Goal: Task Accomplishment & Management: Complete application form

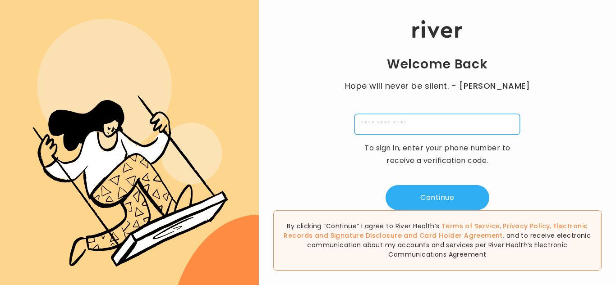
click at [367, 124] on input "tel" at bounding box center [436, 124] width 165 height 21
type input "**********"
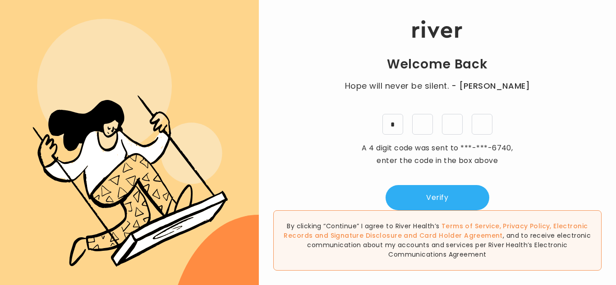
type input "*"
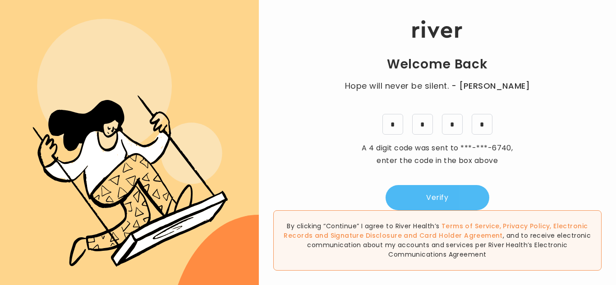
click at [439, 199] on button "Verify" at bounding box center [438, 197] width 104 height 25
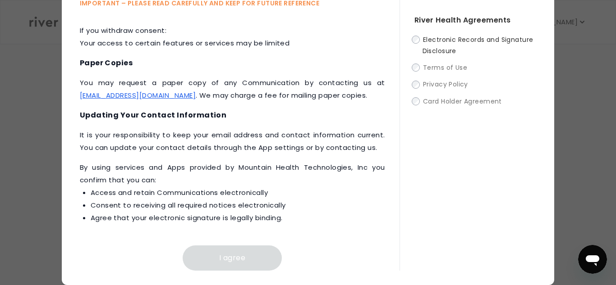
scroll to position [445, 0]
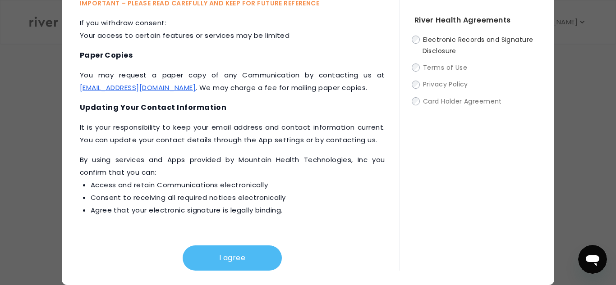
click at [252, 256] on button "I agree" at bounding box center [232, 258] width 99 height 25
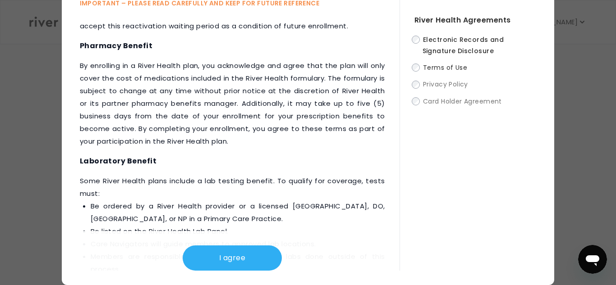
scroll to position [1274, 0]
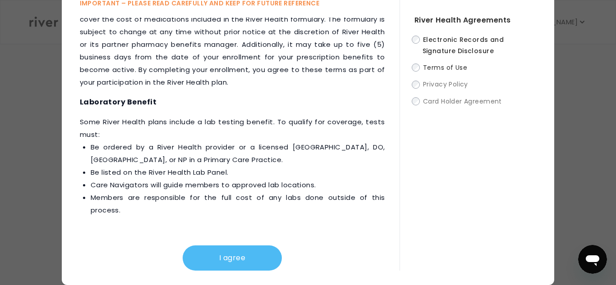
click at [277, 264] on button "I agree" at bounding box center [232, 258] width 99 height 25
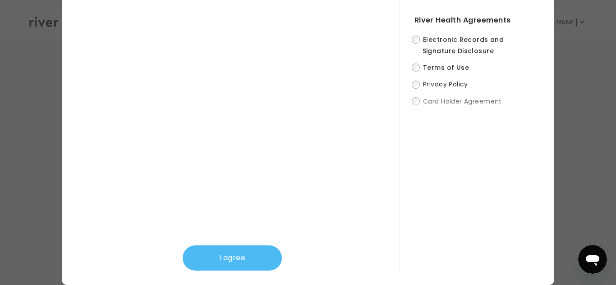
click at [268, 256] on button "I agree" at bounding box center [232, 258] width 99 height 25
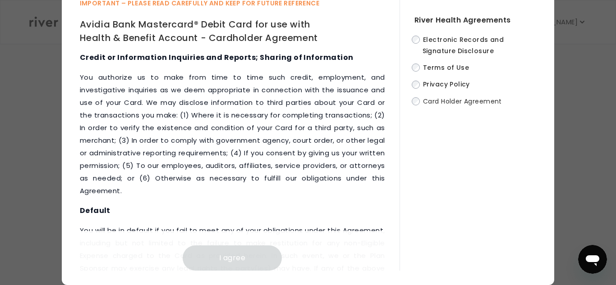
scroll to position [4943, 0]
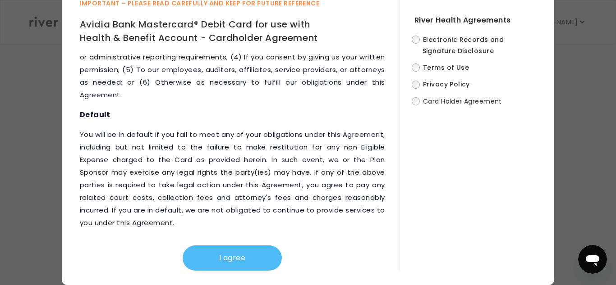
click at [235, 256] on button "I agree" at bounding box center [232, 258] width 99 height 25
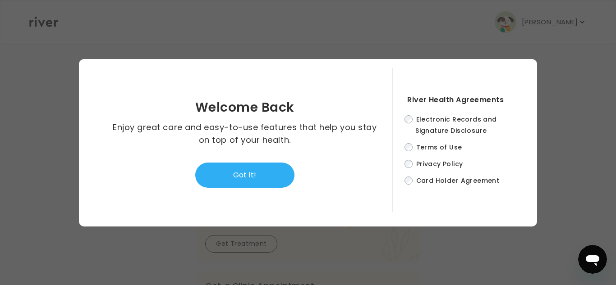
scroll to position [0, 0]
click at [265, 184] on button "Got it!" at bounding box center [244, 175] width 99 height 25
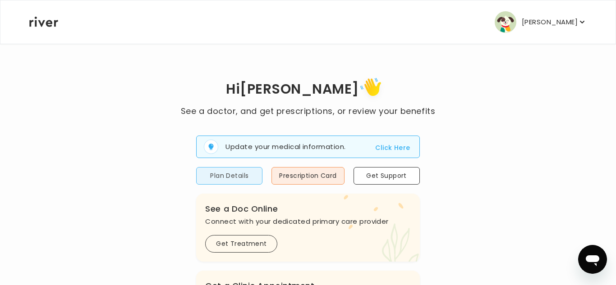
click at [238, 177] on button "Plan Details" at bounding box center [229, 176] width 66 height 18
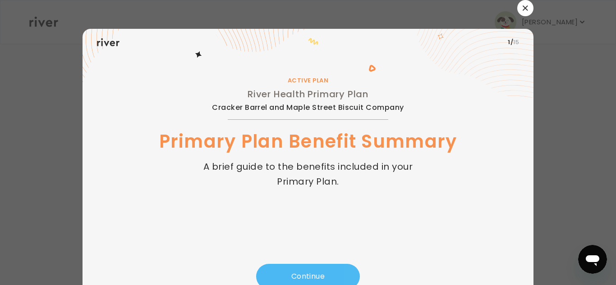
click at [300, 272] on button "Continue" at bounding box center [308, 276] width 104 height 25
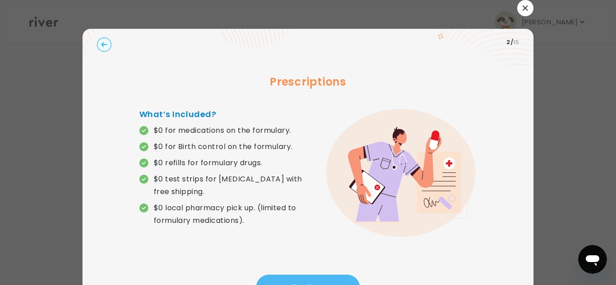
click at [307, 280] on button "Continue" at bounding box center [308, 287] width 104 height 25
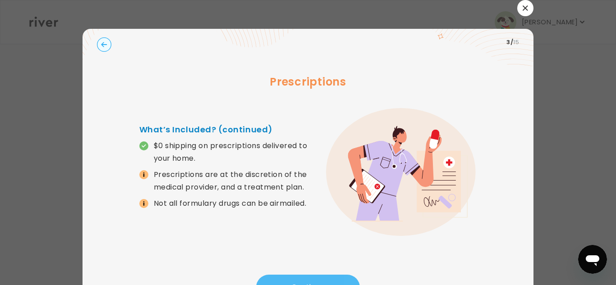
click at [299, 281] on button "Continue" at bounding box center [308, 287] width 104 height 25
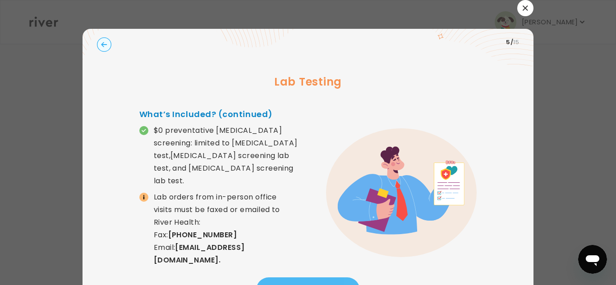
click at [299, 281] on button "Continue" at bounding box center [308, 290] width 104 height 25
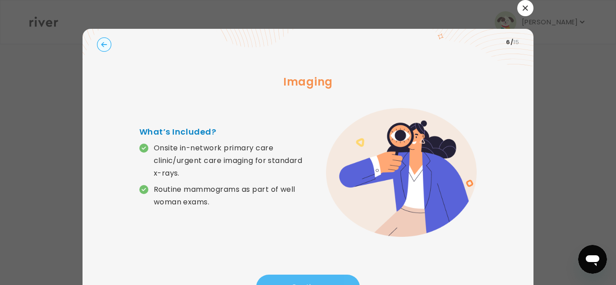
click at [299, 281] on button "Continue" at bounding box center [308, 287] width 104 height 25
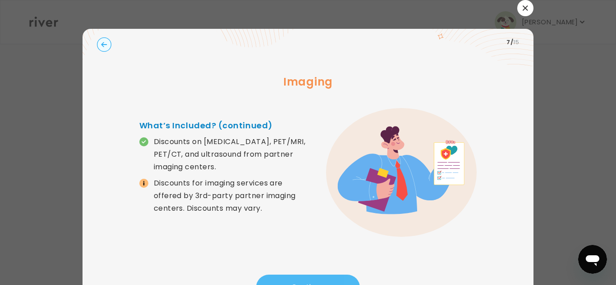
click at [299, 281] on button "Continue" at bounding box center [308, 287] width 104 height 25
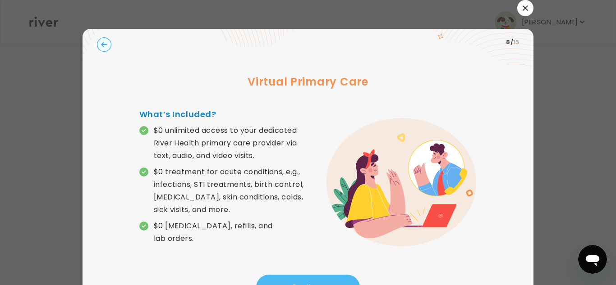
click at [299, 281] on button "Continue" at bounding box center [308, 287] width 104 height 25
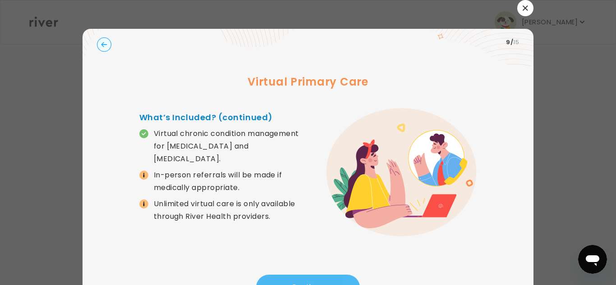
click at [299, 281] on button "Continue" at bounding box center [308, 287] width 104 height 25
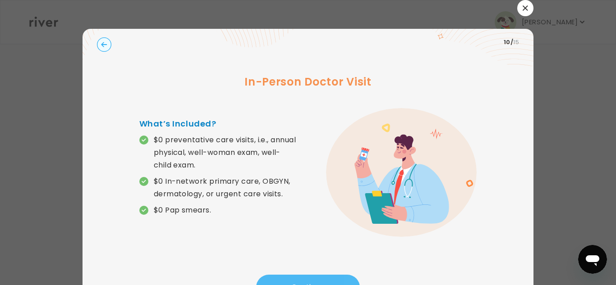
click at [299, 281] on button "Continue" at bounding box center [308, 287] width 104 height 25
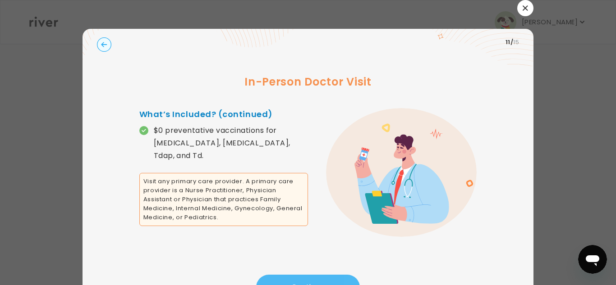
click at [299, 281] on button "Continue" at bounding box center [308, 287] width 104 height 25
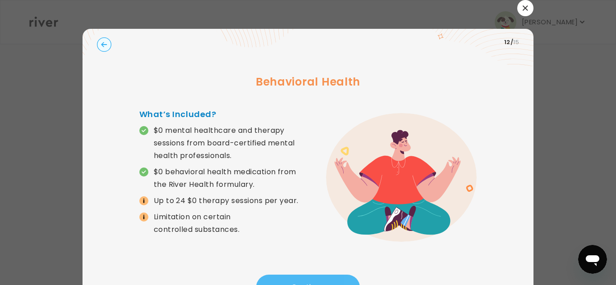
click at [320, 282] on button "Continue" at bounding box center [308, 287] width 104 height 25
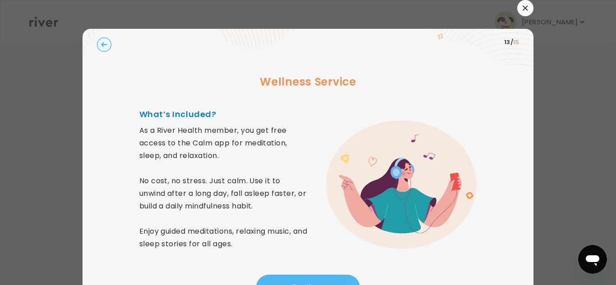
click at [320, 282] on button "Continue" at bounding box center [308, 287] width 104 height 25
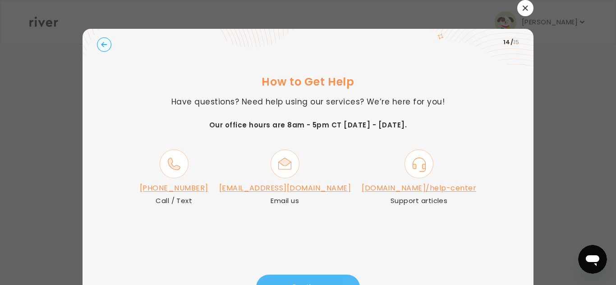
click at [319, 282] on button "Continue" at bounding box center [308, 287] width 104 height 25
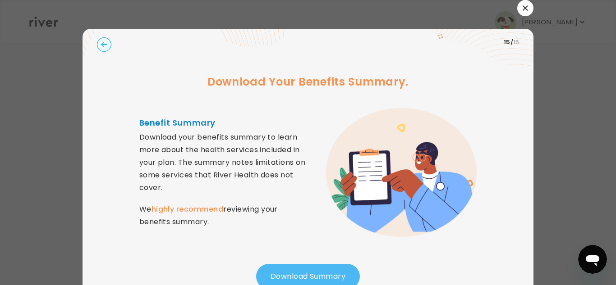
click at [317, 274] on button "Download Summary" at bounding box center [308, 276] width 104 height 25
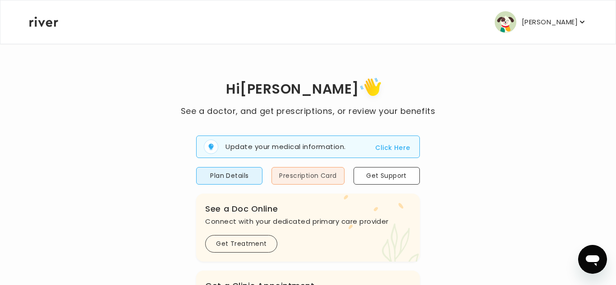
click at [326, 180] on button "Prescription Card" at bounding box center [307, 176] width 73 height 18
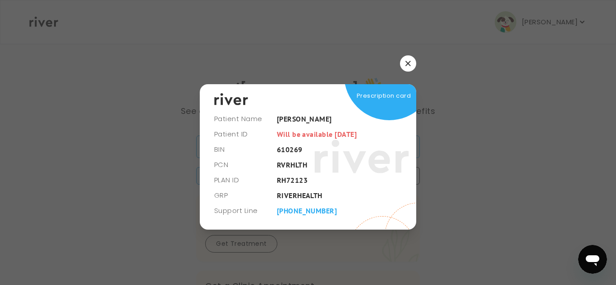
click at [411, 61] on button "button" at bounding box center [408, 63] width 16 height 16
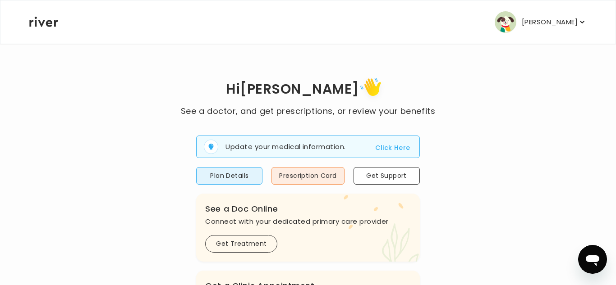
click at [407, 148] on button "Click Here" at bounding box center [392, 147] width 35 height 11
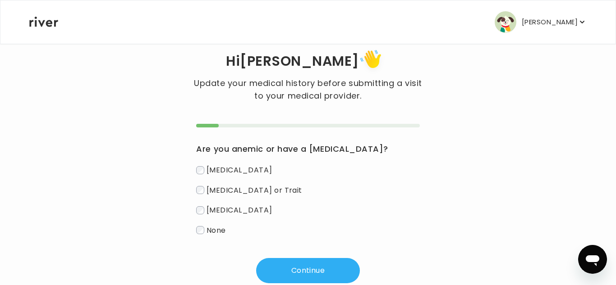
scroll to position [45, 0]
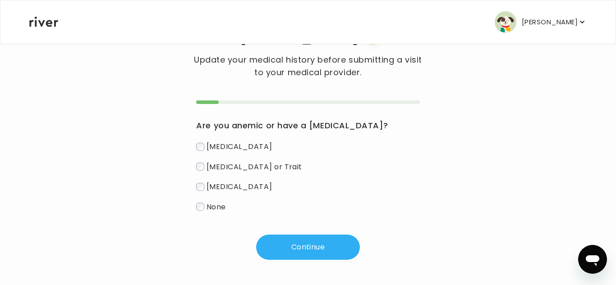
click at [209, 207] on span "None" at bounding box center [216, 207] width 19 height 10
click at [312, 251] on button "Continue" at bounding box center [308, 247] width 104 height 25
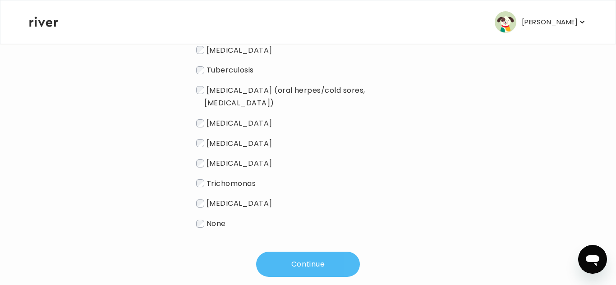
scroll to position [180, 0]
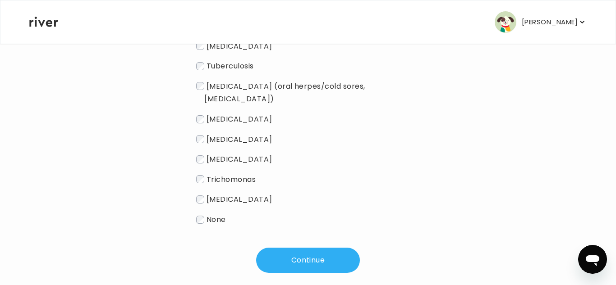
click at [220, 215] on span "None" at bounding box center [216, 220] width 19 height 10
click at [300, 249] on button "Continue" at bounding box center [308, 260] width 104 height 25
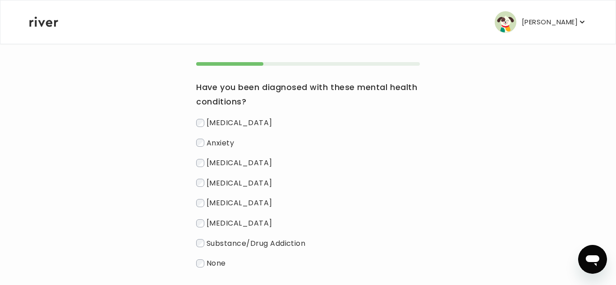
scroll to position [97, 0]
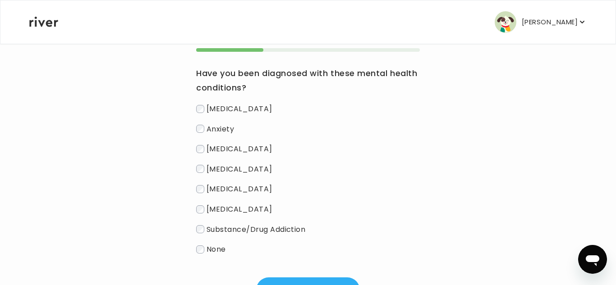
click at [227, 112] on span "[MEDICAL_DATA]" at bounding box center [240, 109] width 66 height 10
click at [224, 131] on span "Anxiety" at bounding box center [221, 129] width 28 height 10
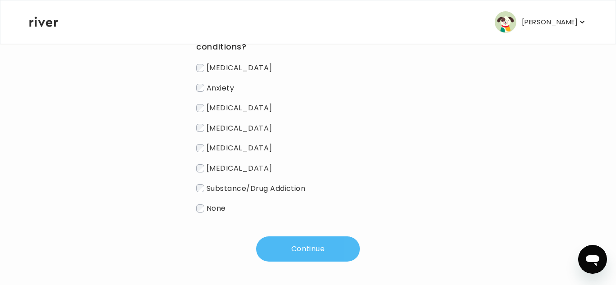
scroll to position [140, 0]
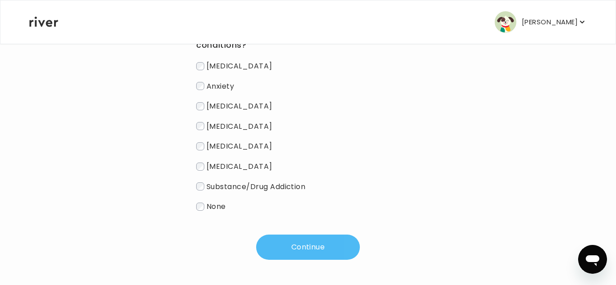
click at [305, 245] on button "Continue" at bounding box center [308, 247] width 104 height 25
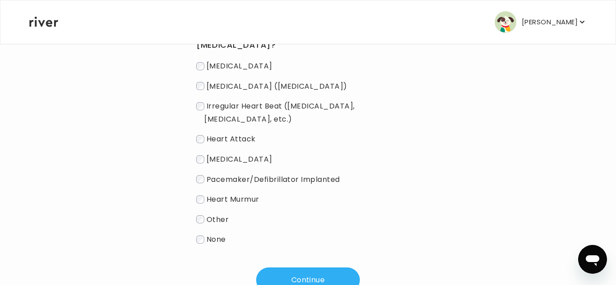
click at [209, 234] on span "None" at bounding box center [216, 239] width 19 height 10
click at [308, 274] on button "Continue" at bounding box center [308, 280] width 104 height 25
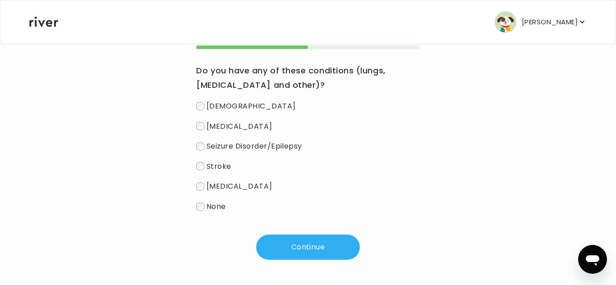
click at [217, 208] on span "None" at bounding box center [216, 207] width 19 height 10
click at [319, 246] on button "Continue" at bounding box center [308, 247] width 104 height 25
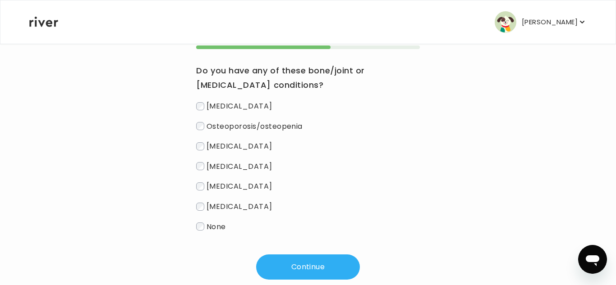
click at [219, 227] on span "None" at bounding box center [216, 226] width 19 height 10
click at [312, 267] on button "Continue" at bounding box center [308, 267] width 104 height 25
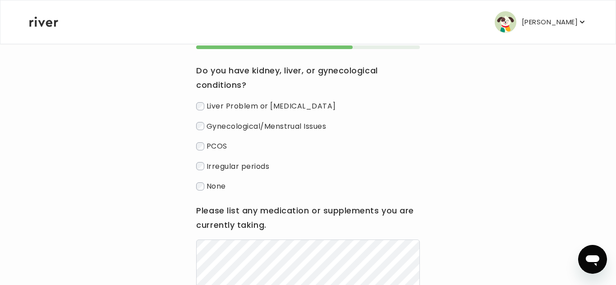
click at [217, 147] on span "PCOS" at bounding box center [217, 146] width 21 height 10
click at [263, 166] on span "Irregular periods" at bounding box center [238, 166] width 63 height 10
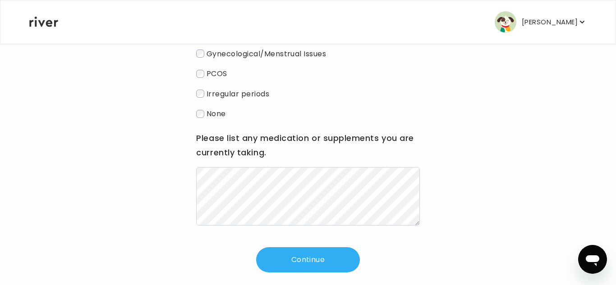
scroll to position [173, 0]
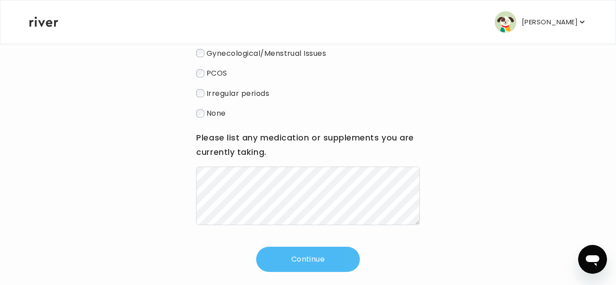
click at [341, 260] on button "Continue" at bounding box center [308, 259] width 104 height 25
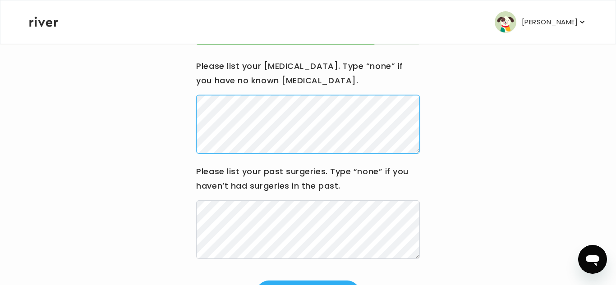
scroll to position [143, 0]
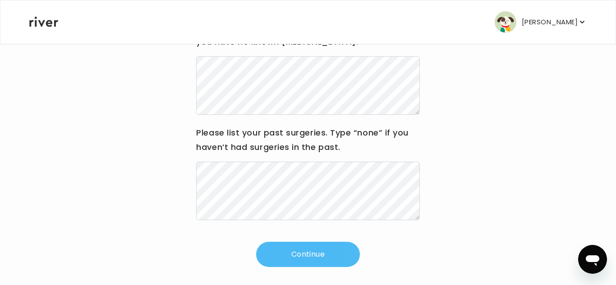
click at [335, 259] on button "Continue" at bounding box center [308, 254] width 104 height 25
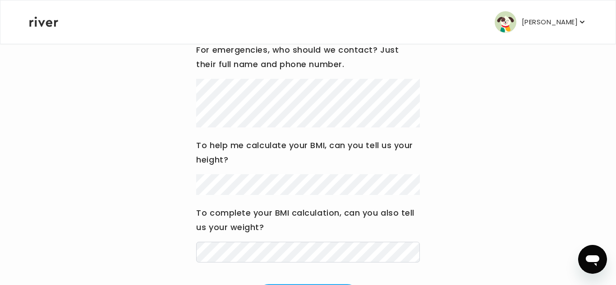
scroll to position [125, 0]
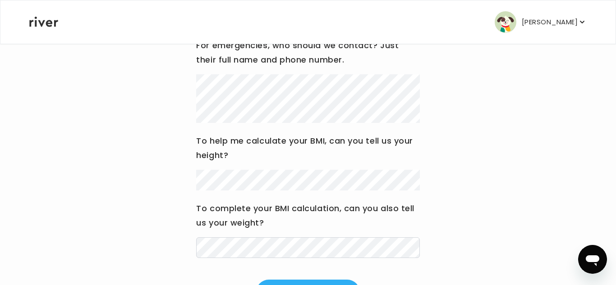
click at [63, 209] on div "Hi [PERSON_NAME] Update your medical history before submitting a visit to your …" at bounding box center [308, 124] width 558 height 362
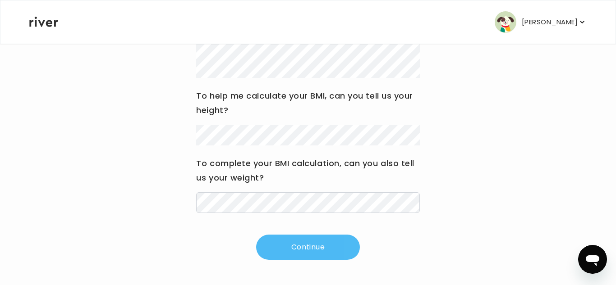
click at [298, 252] on button "Continue" at bounding box center [308, 247] width 104 height 25
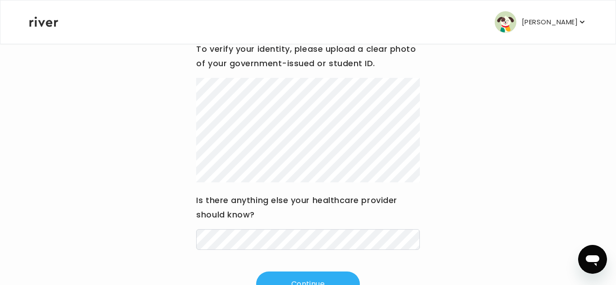
scroll to position [159, 0]
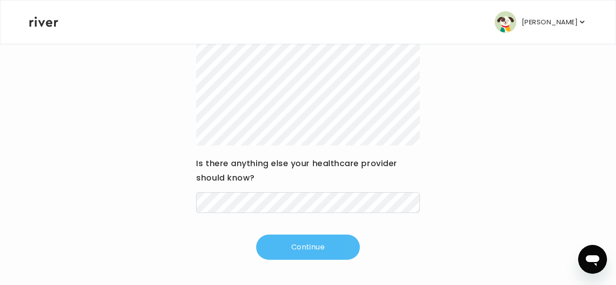
click at [310, 252] on button "Continue" at bounding box center [308, 247] width 104 height 25
click at [307, 243] on button "Continue" at bounding box center [308, 247] width 104 height 25
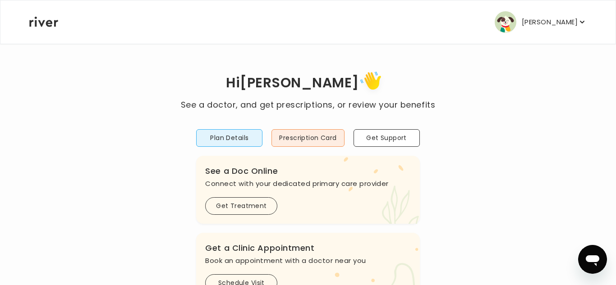
click at [540, 23] on p "[PERSON_NAME]" at bounding box center [550, 22] width 56 height 13
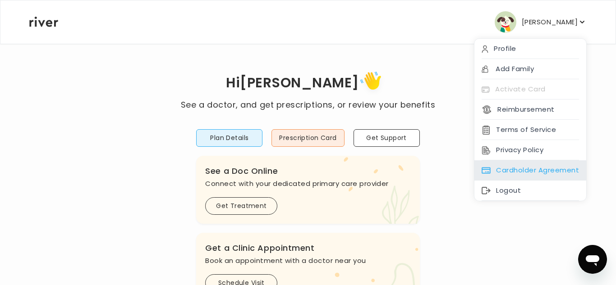
click at [522, 168] on div "Cardholder Agreement" at bounding box center [530, 171] width 112 height 20
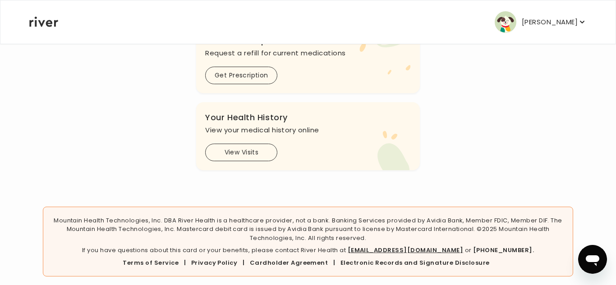
scroll to position [368, 0]
